Goal: Find specific page/section: Find specific page/section

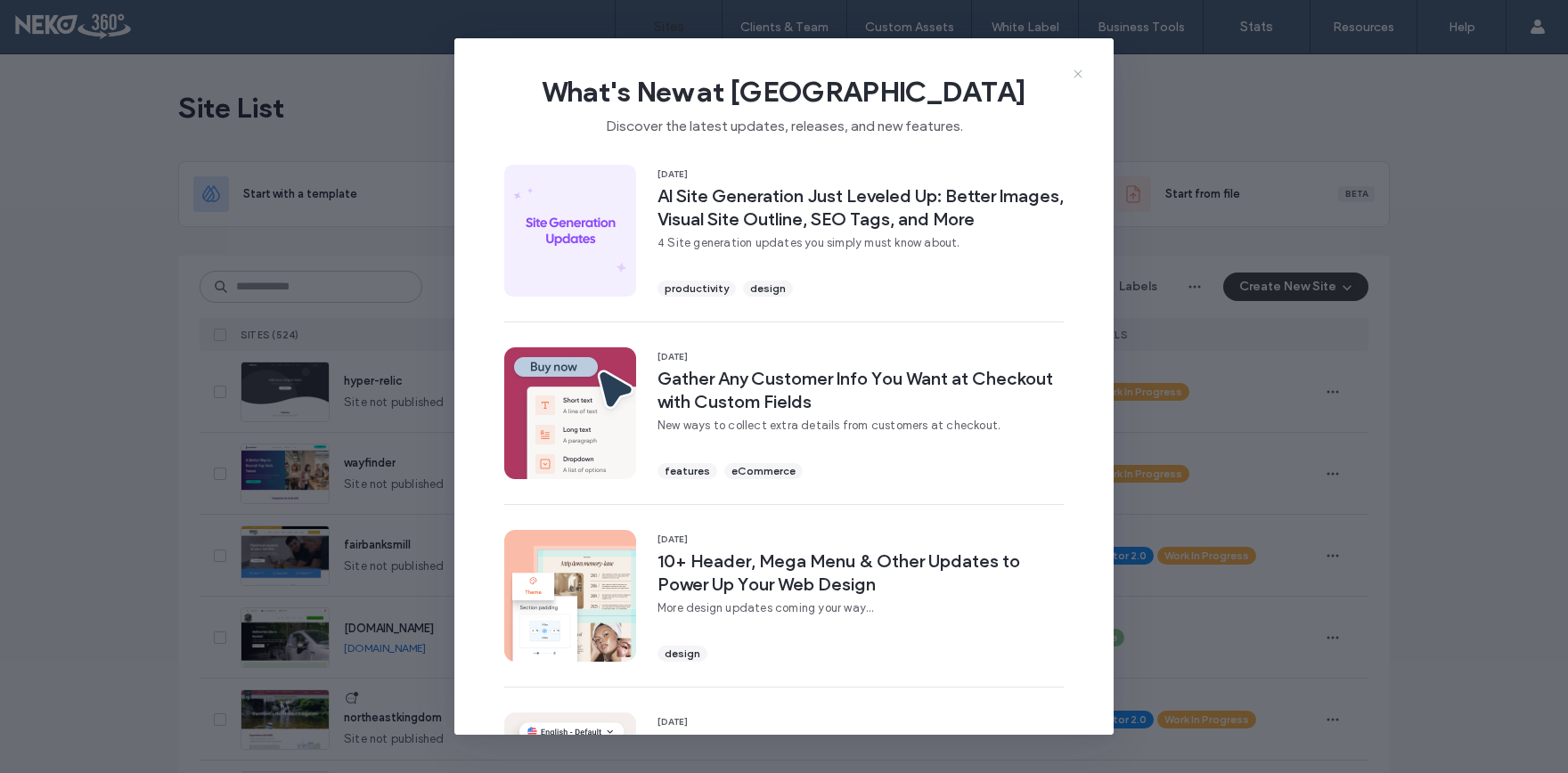
click at [1083, 81] on icon at bounding box center [1077, 74] width 14 height 14
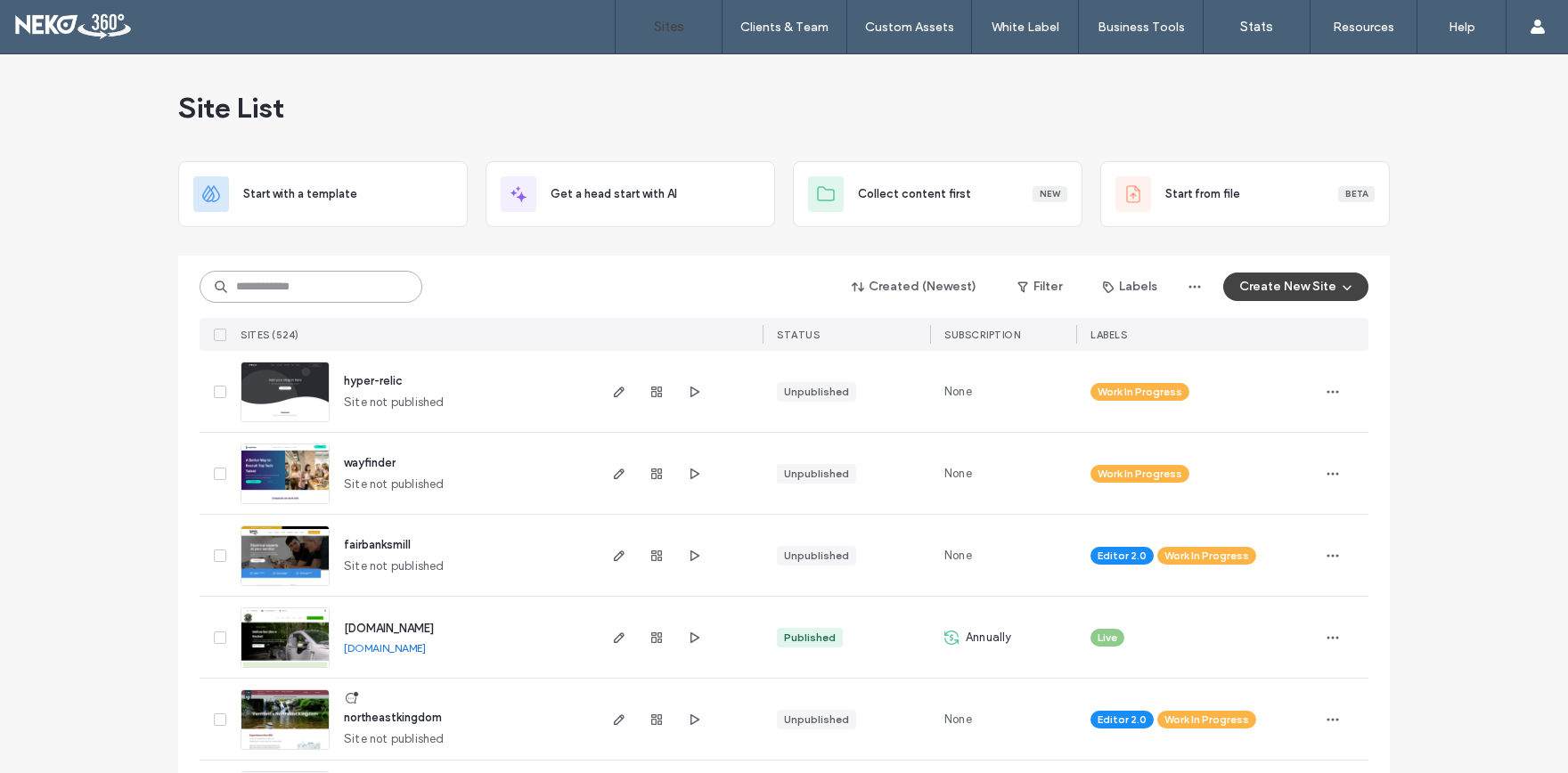
click at [345, 287] on input at bounding box center [311, 287] width 223 height 32
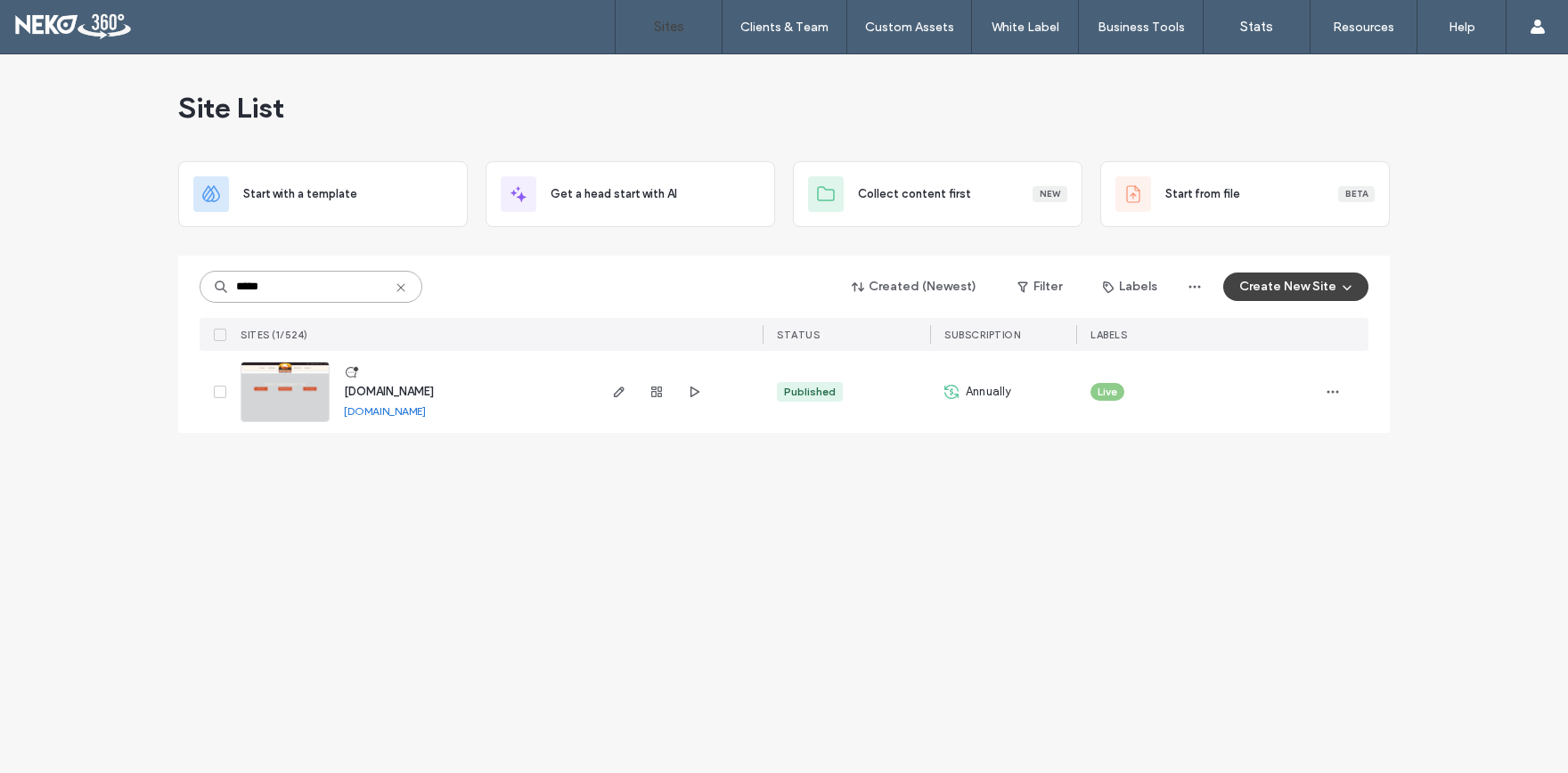
type input "*****"
click at [375, 388] on span "www.wildflowerinn.com" at bounding box center [388, 391] width 90 height 13
